Goal: Task Accomplishment & Management: Use online tool/utility

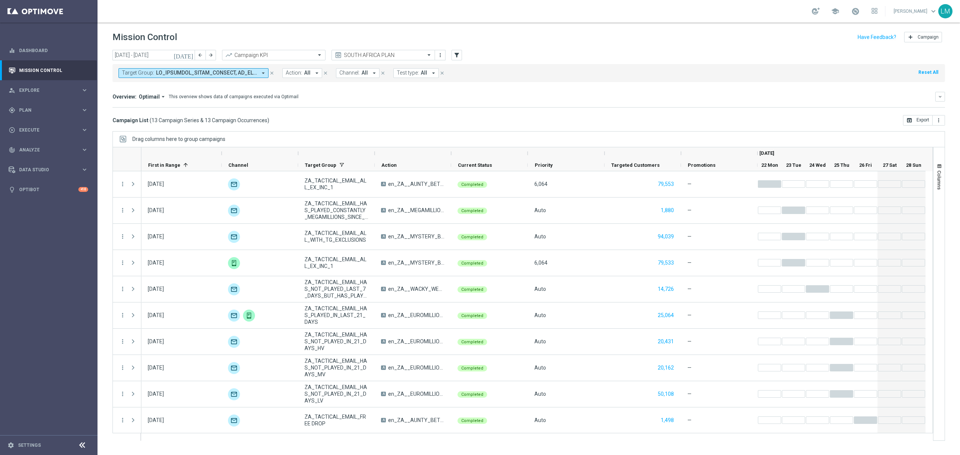
scroll to position [80, 0]
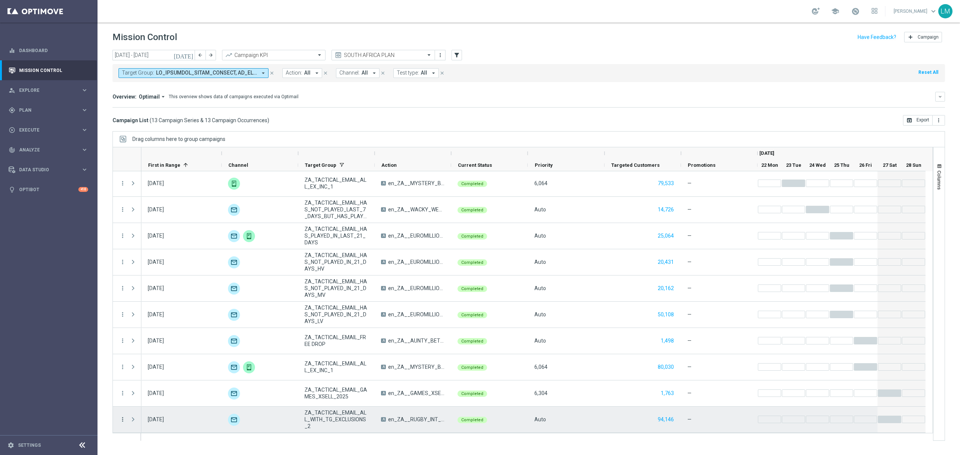
click at [119, 421] on icon "more_vert" at bounding box center [122, 419] width 7 height 7
click at [153, 377] on div "bar_chart Go to Campaign Analysis" at bounding box center [168, 373] width 84 height 11
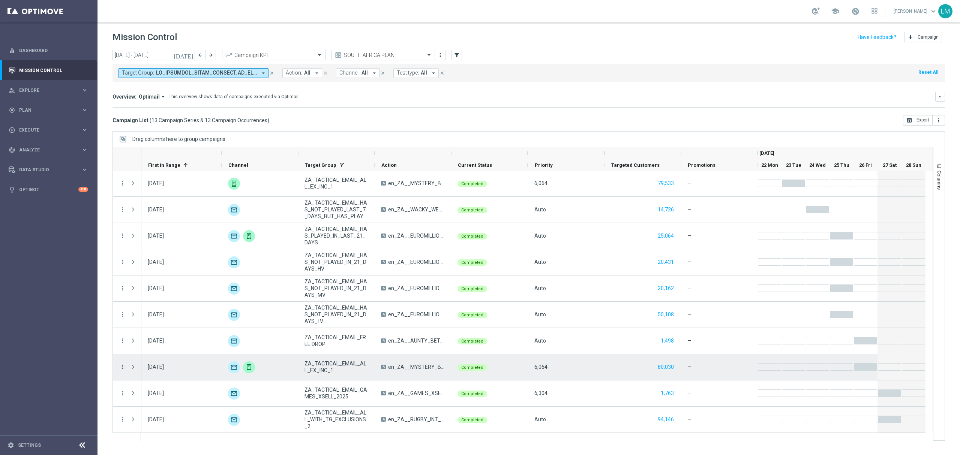
click at [123, 368] on icon "more_vert" at bounding box center [122, 367] width 7 height 7
click at [158, 323] on span "Go to Campaign Analysis" at bounding box center [165, 320] width 54 height 5
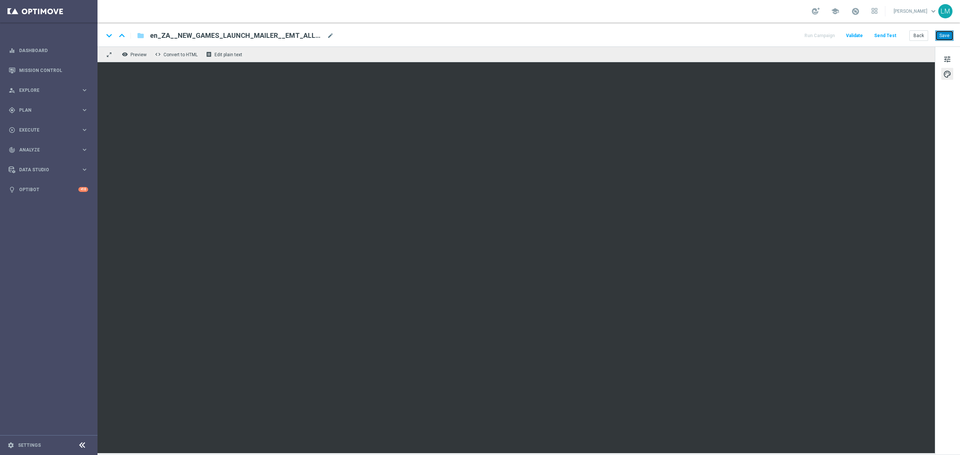
click at [945, 37] on button "Save" at bounding box center [944, 35] width 18 height 11
click at [944, 38] on button "Save" at bounding box center [944, 35] width 18 height 11
click at [942, 62] on button "tune" at bounding box center [947, 59] width 12 height 12
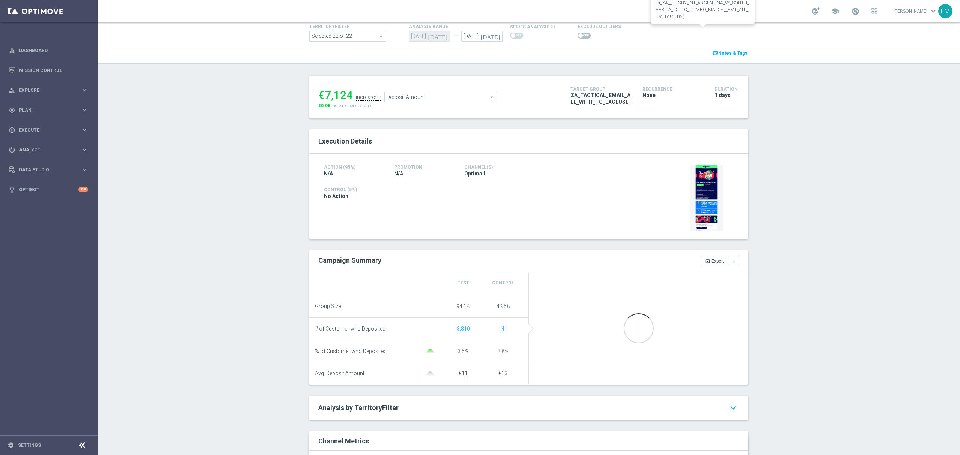
scroll to position [38, 0]
